Goal: Information Seeking & Learning: Learn about a topic

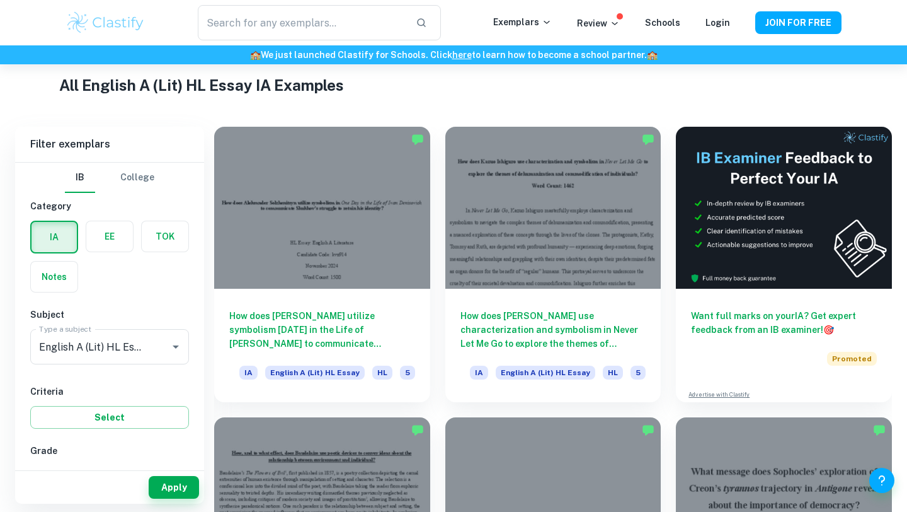
scroll to position [300, 0]
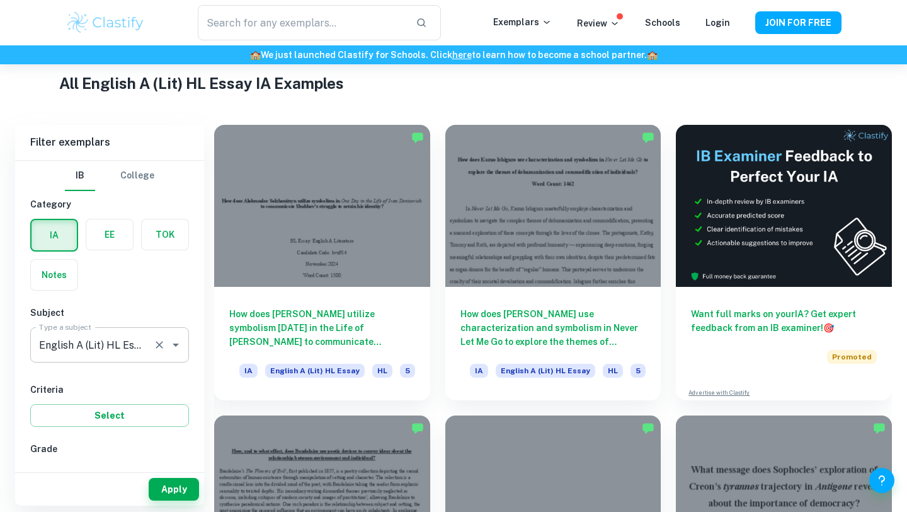
click at [149, 347] on div "English A (Lit) HL Essay Type a subject" at bounding box center [109, 344] width 159 height 35
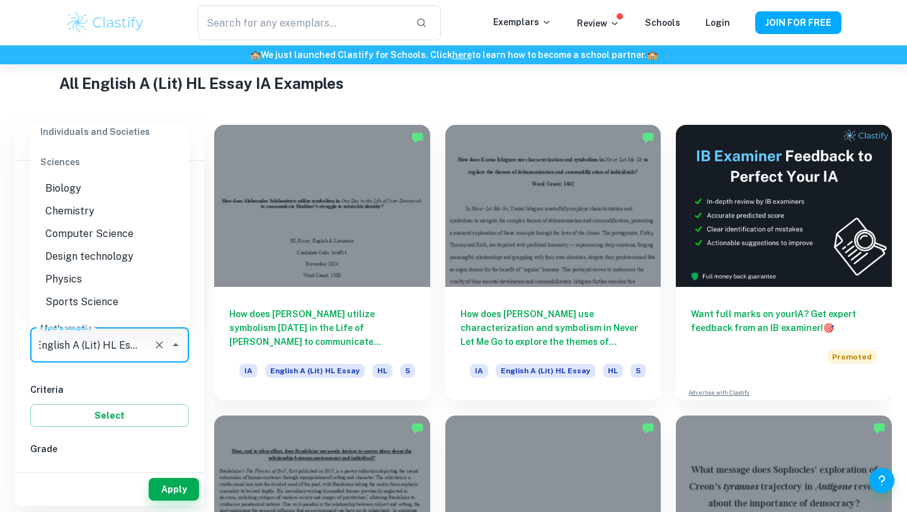
scroll to position [1538, 0]
click at [76, 199] on li "Chemistry" at bounding box center [109, 210] width 159 height 23
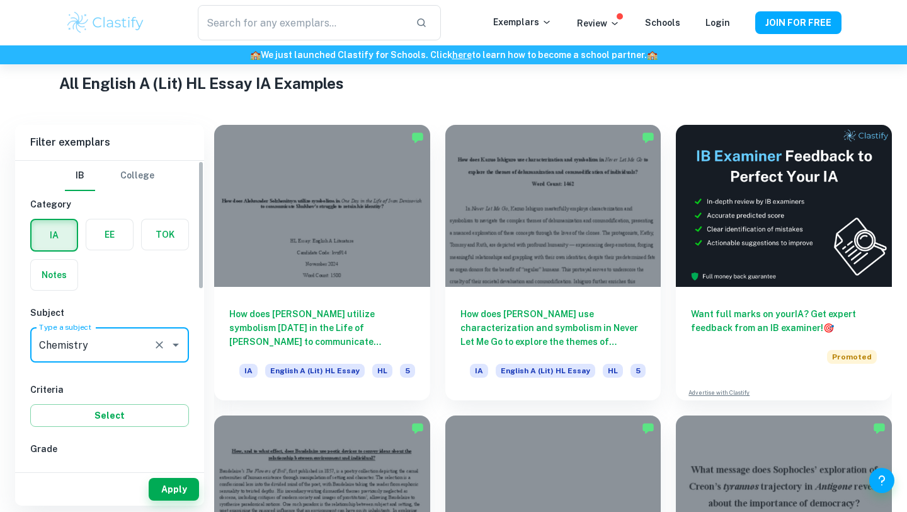
scroll to position [0, 0]
click at [183, 489] on button "Apply" at bounding box center [174, 489] width 50 height 23
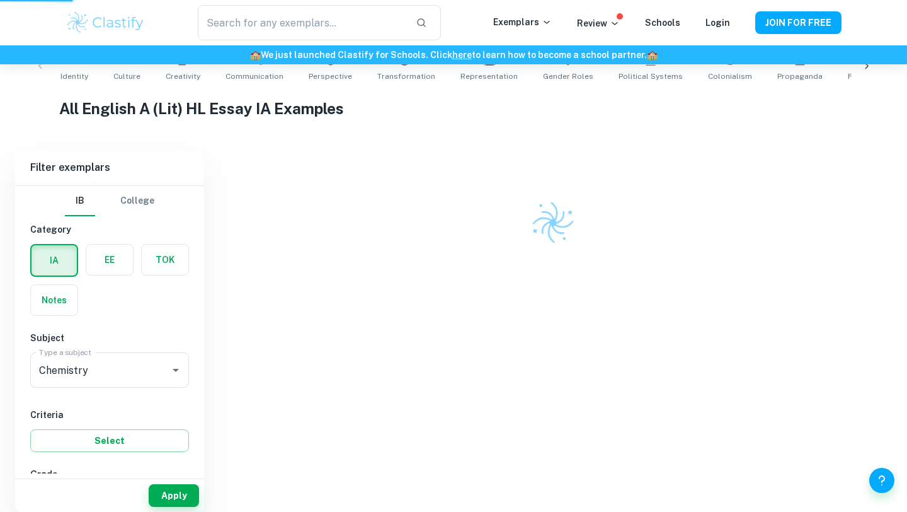
scroll to position [256, 0]
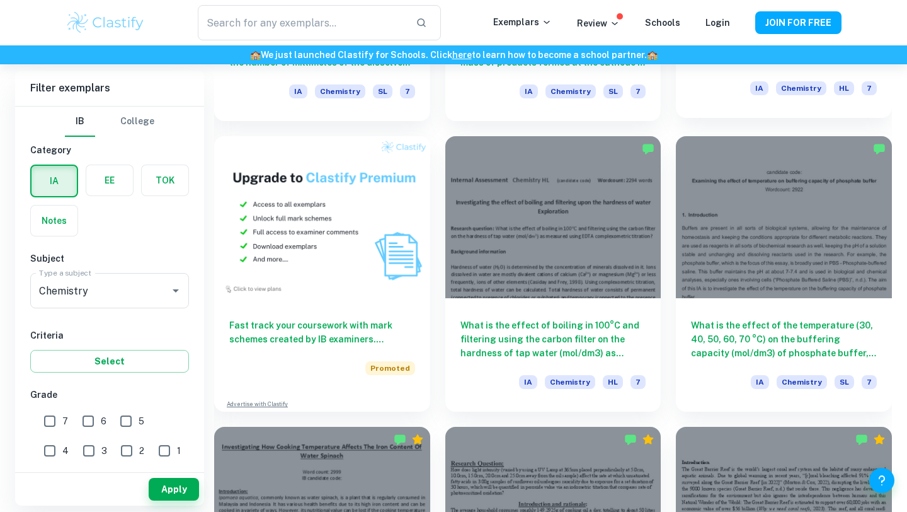
scroll to position [871, 0]
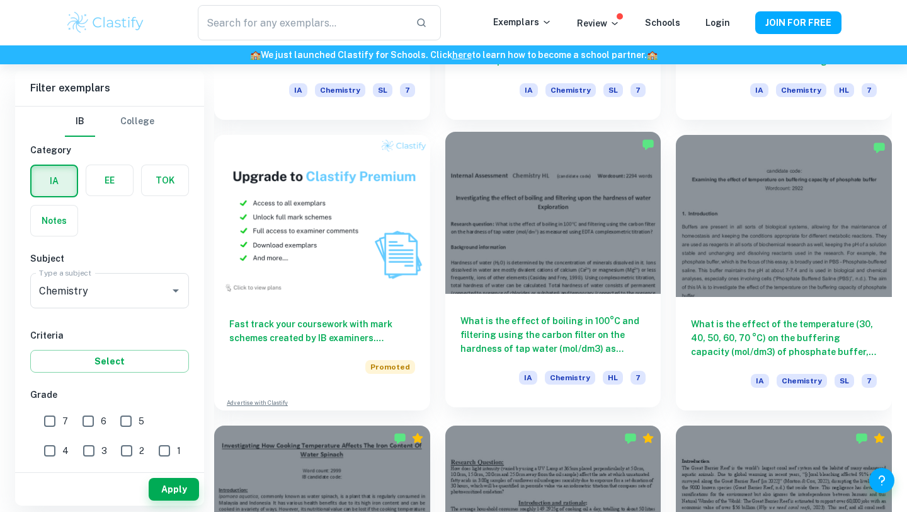
click at [582, 260] on div at bounding box center [553, 213] width 216 height 162
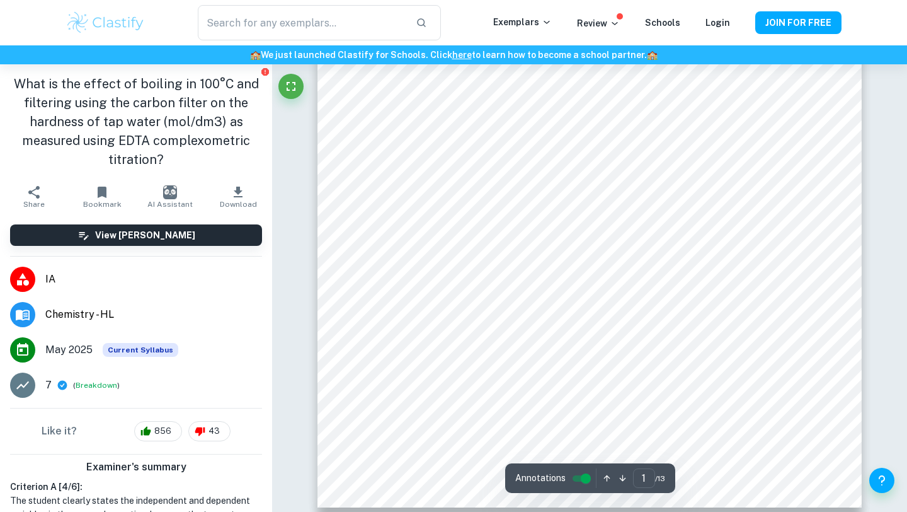
scroll to position [342, 0]
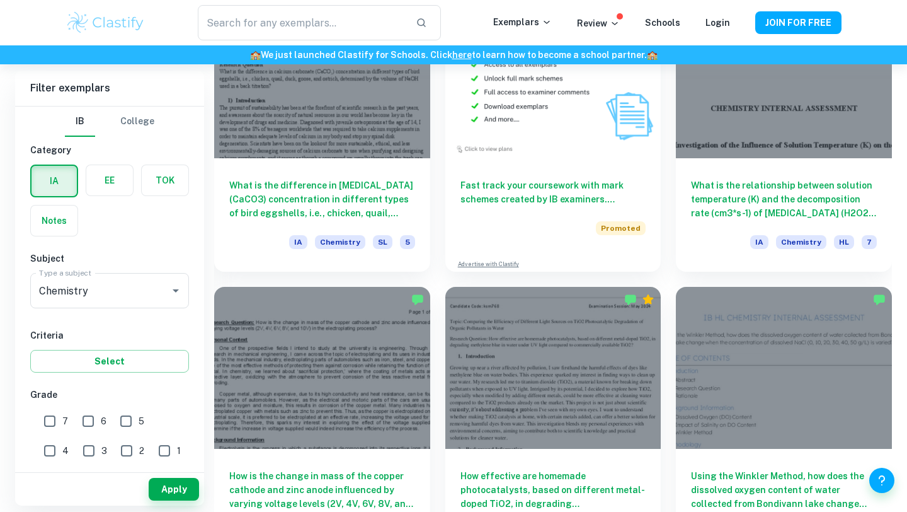
scroll to position [2464, 0]
